Goal: Task Accomplishment & Management: Complete application form

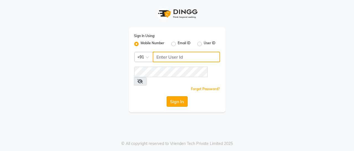
type input "8356041702"
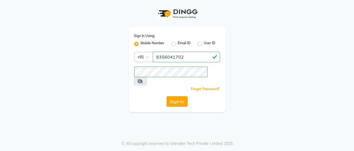
click at [173, 96] on button "Sign In" at bounding box center [177, 101] width 21 height 11
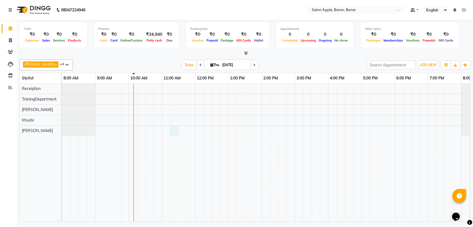
click at [176, 131] on div at bounding box center [278, 153] width 432 height 138
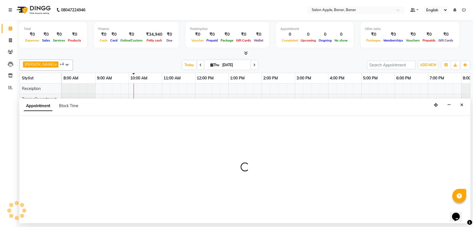
select select "51177"
select select "675"
select select "tentative"
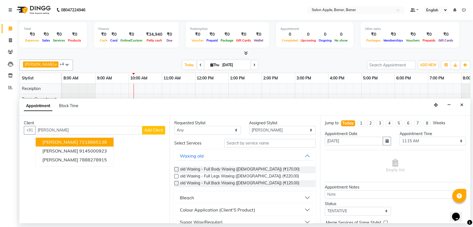
click at [88, 141] on ngb-highlight "7218665138" at bounding box center [93, 142] width 28 height 6
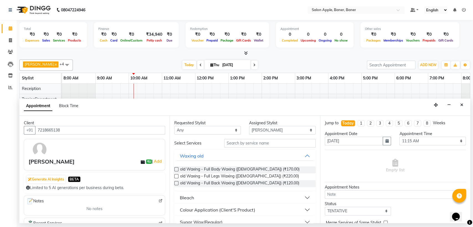
type input "7218665138"
click at [240, 144] on input "text" at bounding box center [269, 143] width 91 height 9
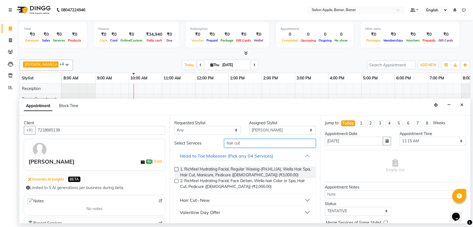
type input "hair cut"
click at [202, 151] on div "Hair Cut- New" at bounding box center [195, 200] width 30 height 7
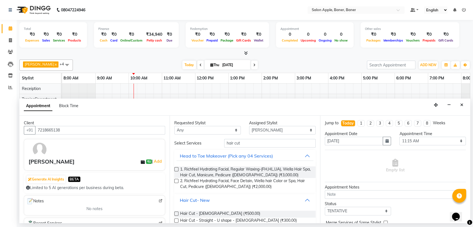
scroll to position [61, 0]
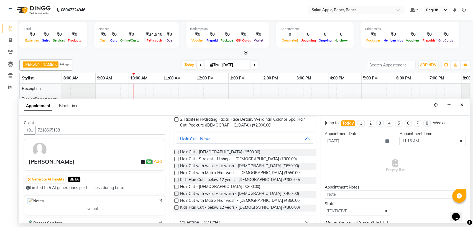
click at [178, 151] on label at bounding box center [176, 187] width 4 height 4
click at [178, 151] on input "checkbox" at bounding box center [176, 187] width 4 height 4
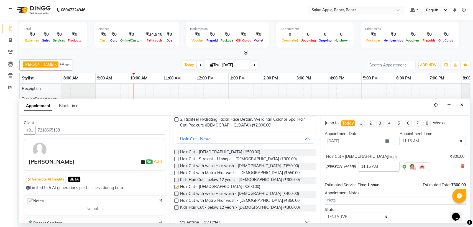
checkbox input "false"
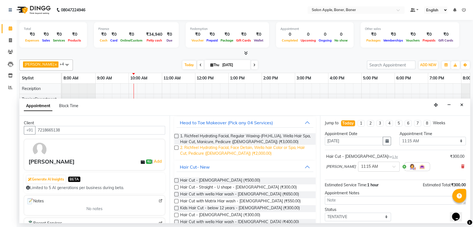
scroll to position [0, 0]
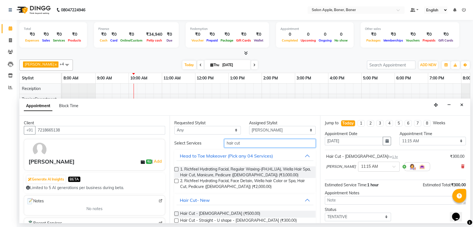
click at [238, 143] on input "hair cut" at bounding box center [269, 143] width 91 height 9
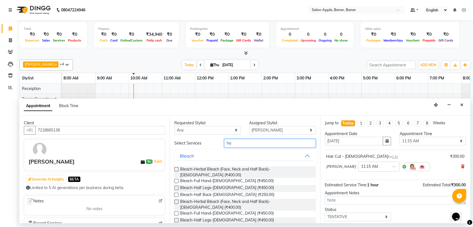
type input "h"
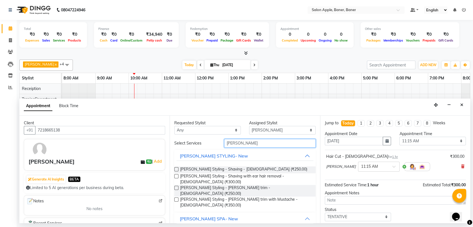
type input "[PERSON_NAME]"
click at [175, 151] on label at bounding box center [176, 169] width 4 height 4
click at [175, 151] on input "checkbox" at bounding box center [176, 170] width 4 height 4
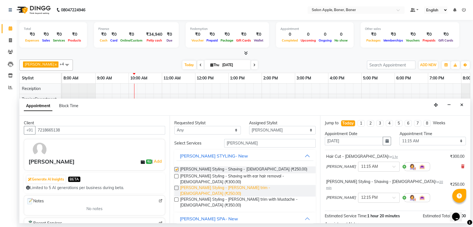
checkbox input "false"
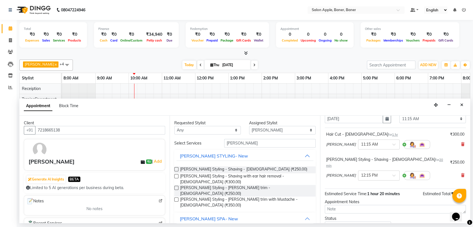
scroll to position [58, 0]
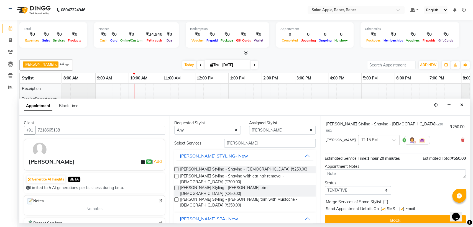
click at [354, 151] on label at bounding box center [383, 209] width 4 height 4
click at [354, 151] on input "checkbox" at bounding box center [383, 210] width 4 height 4
checkbox input "false"
click at [354, 151] on label at bounding box center [401, 209] width 4 height 4
click at [354, 151] on input "checkbox" at bounding box center [401, 210] width 4 height 4
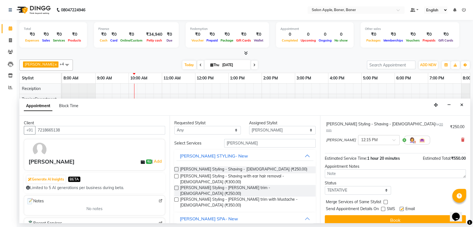
checkbox input "false"
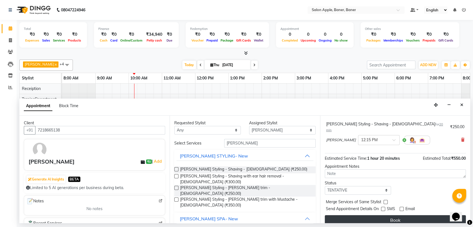
click at [354, 151] on button "Book" at bounding box center [394, 220] width 141 height 10
